Goal: Task Accomplishment & Management: Manage account settings

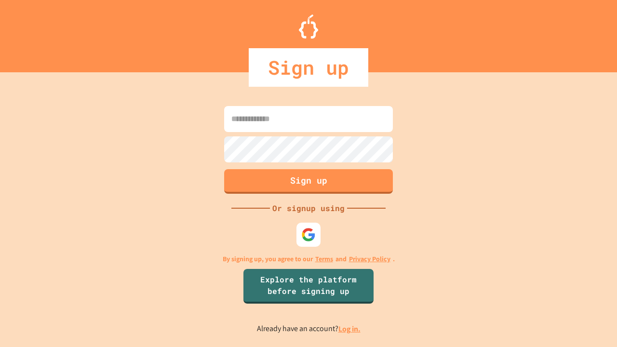
click at [350, 329] on link "Log in." at bounding box center [350, 329] width 22 height 10
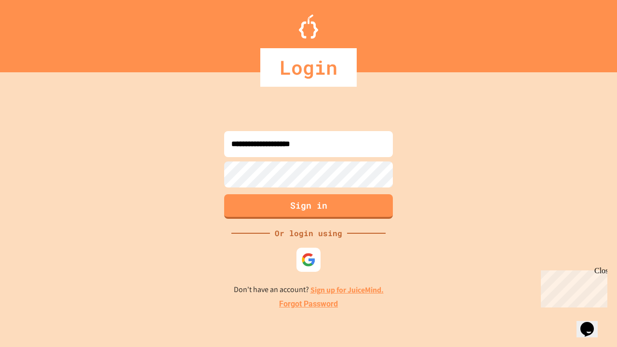
type input "**********"
